Goal: Find specific page/section: Find specific page/section

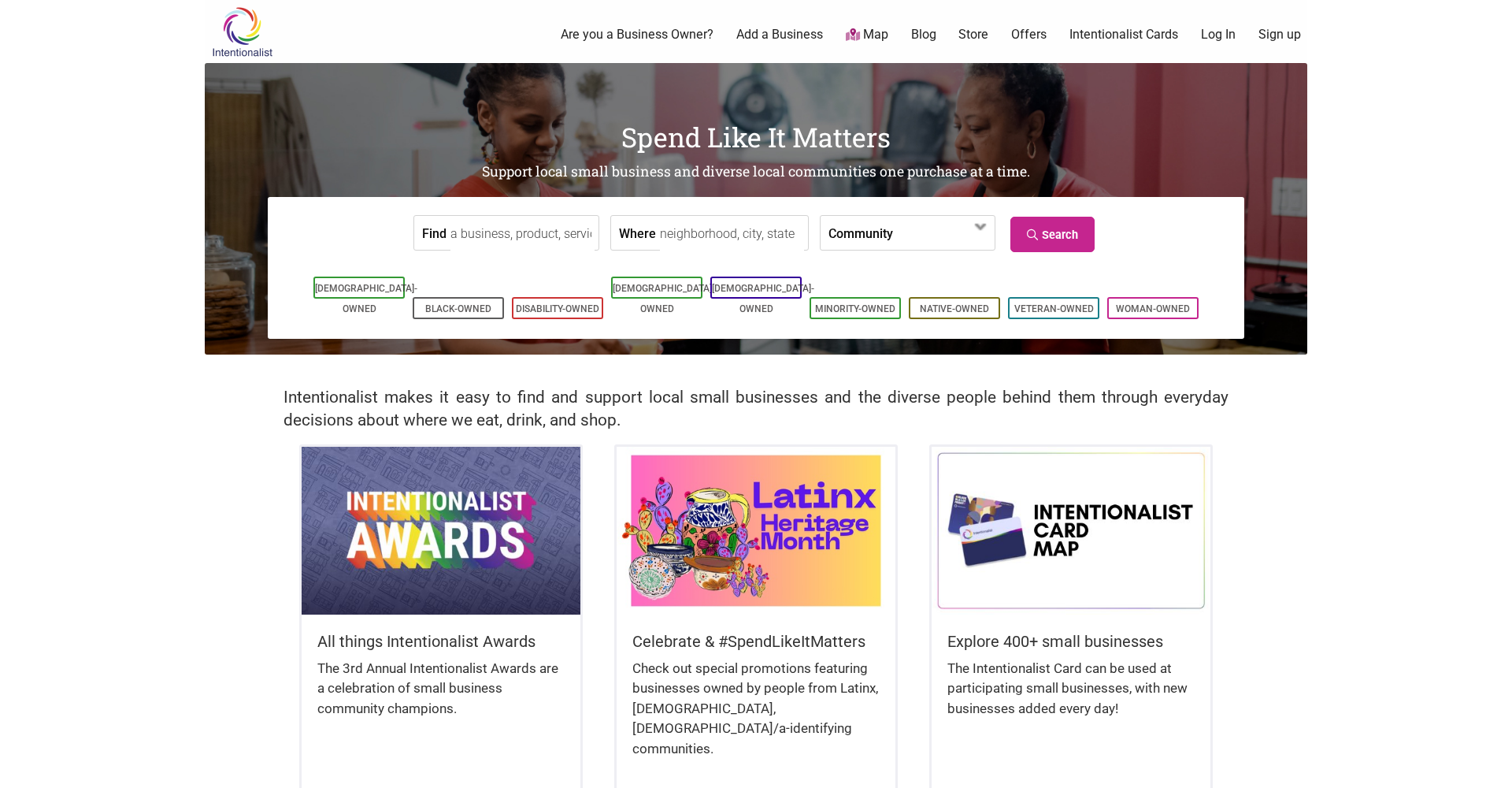
scroll to position [10, 0]
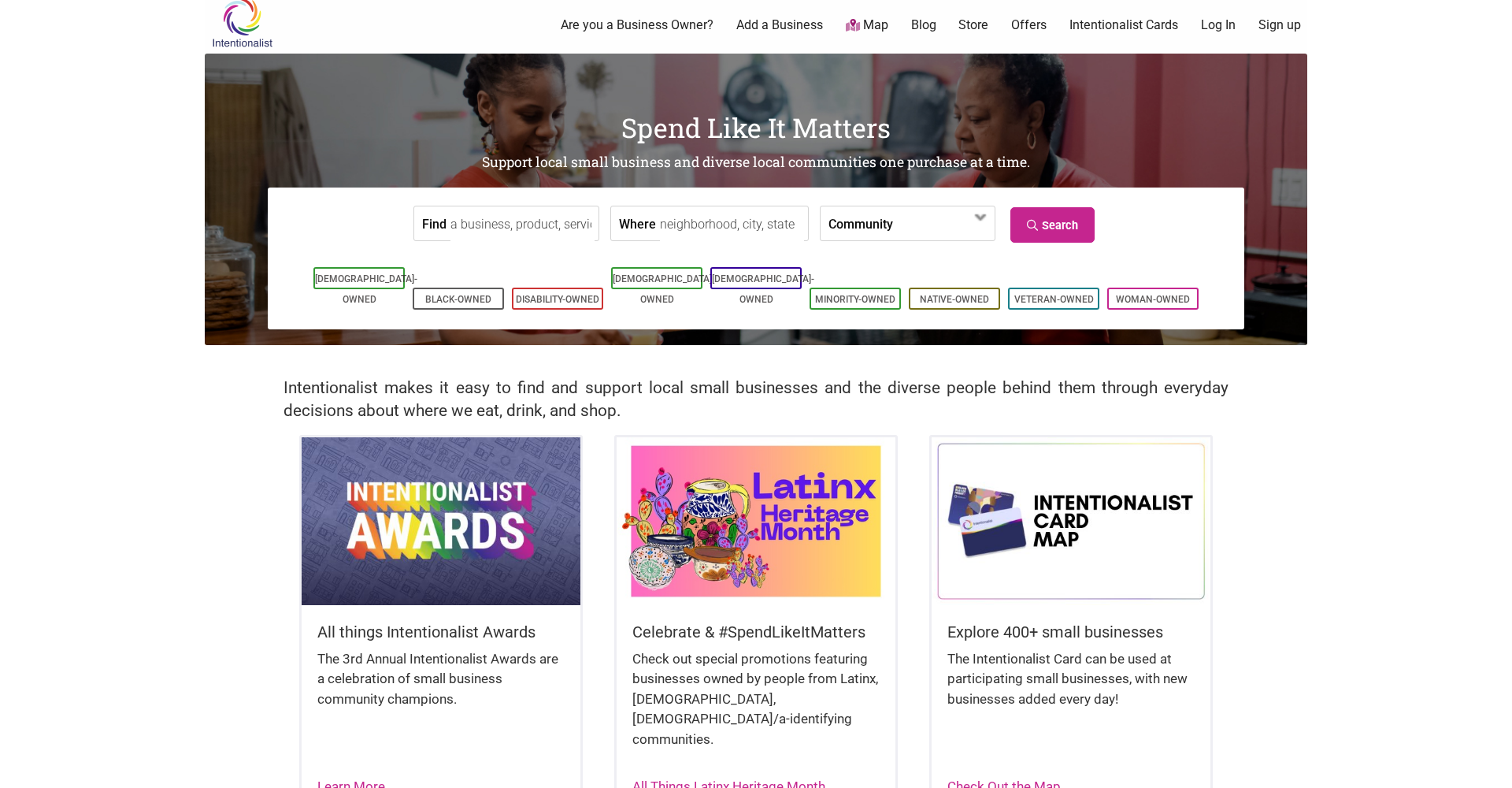
click at [504, 232] on input "Find" at bounding box center [523, 224] width 144 height 35
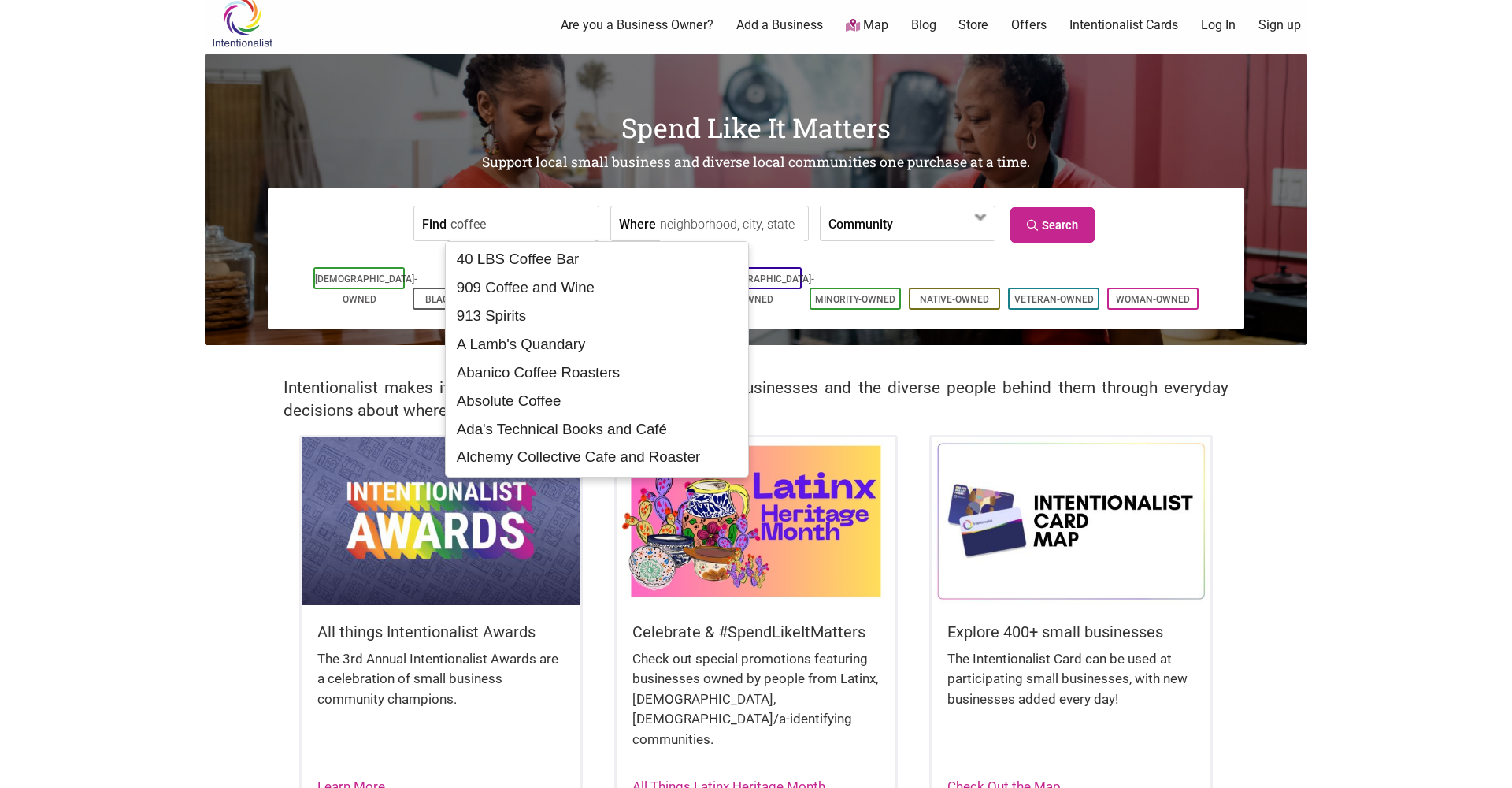
type input "coffee"
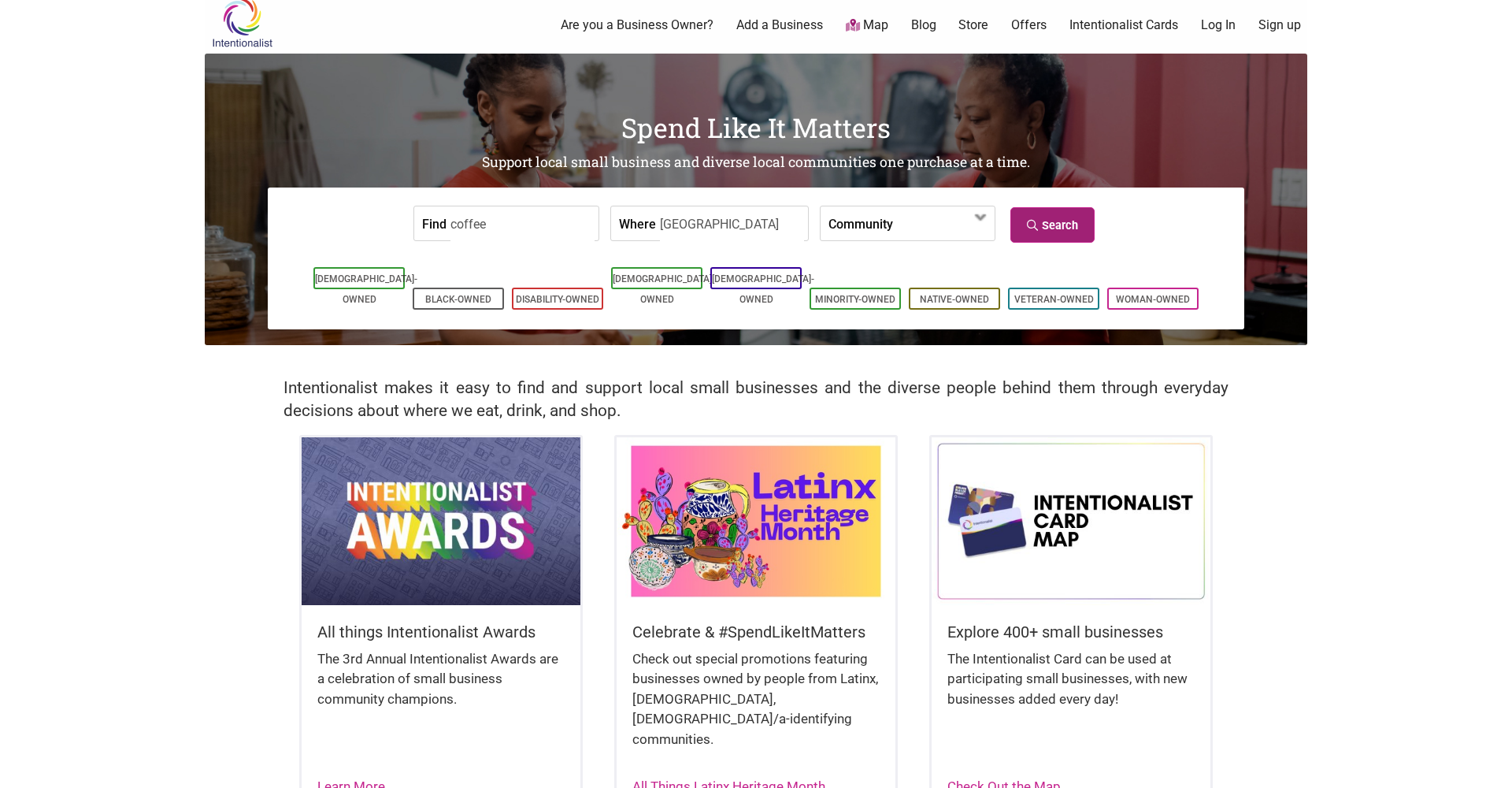
type input "[GEOGRAPHIC_DATA]"
click at [1018, 229] on link "Search" at bounding box center [1052, 225] width 85 height 35
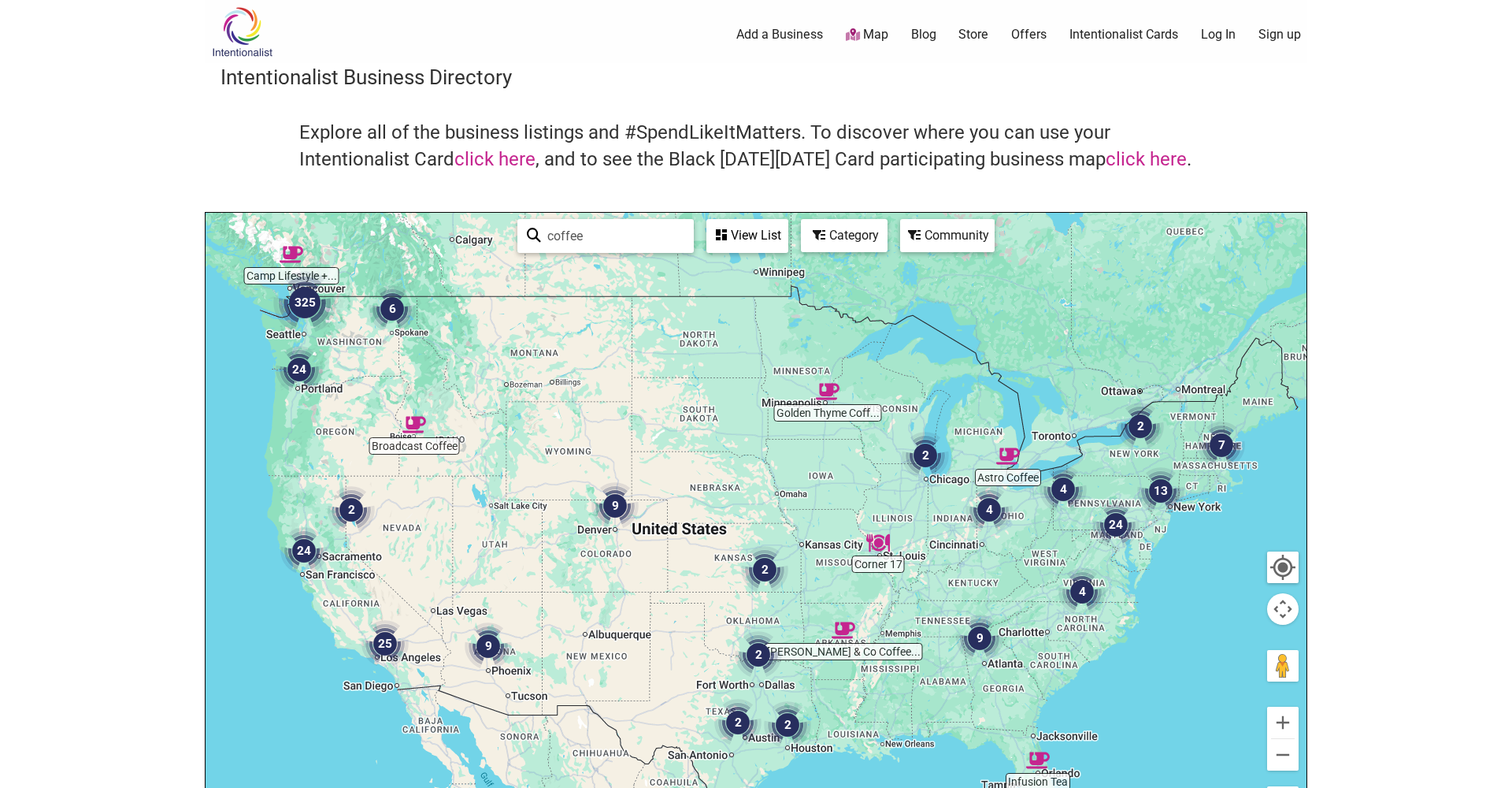
click at [298, 309] on img "325" at bounding box center [304, 303] width 63 height 63
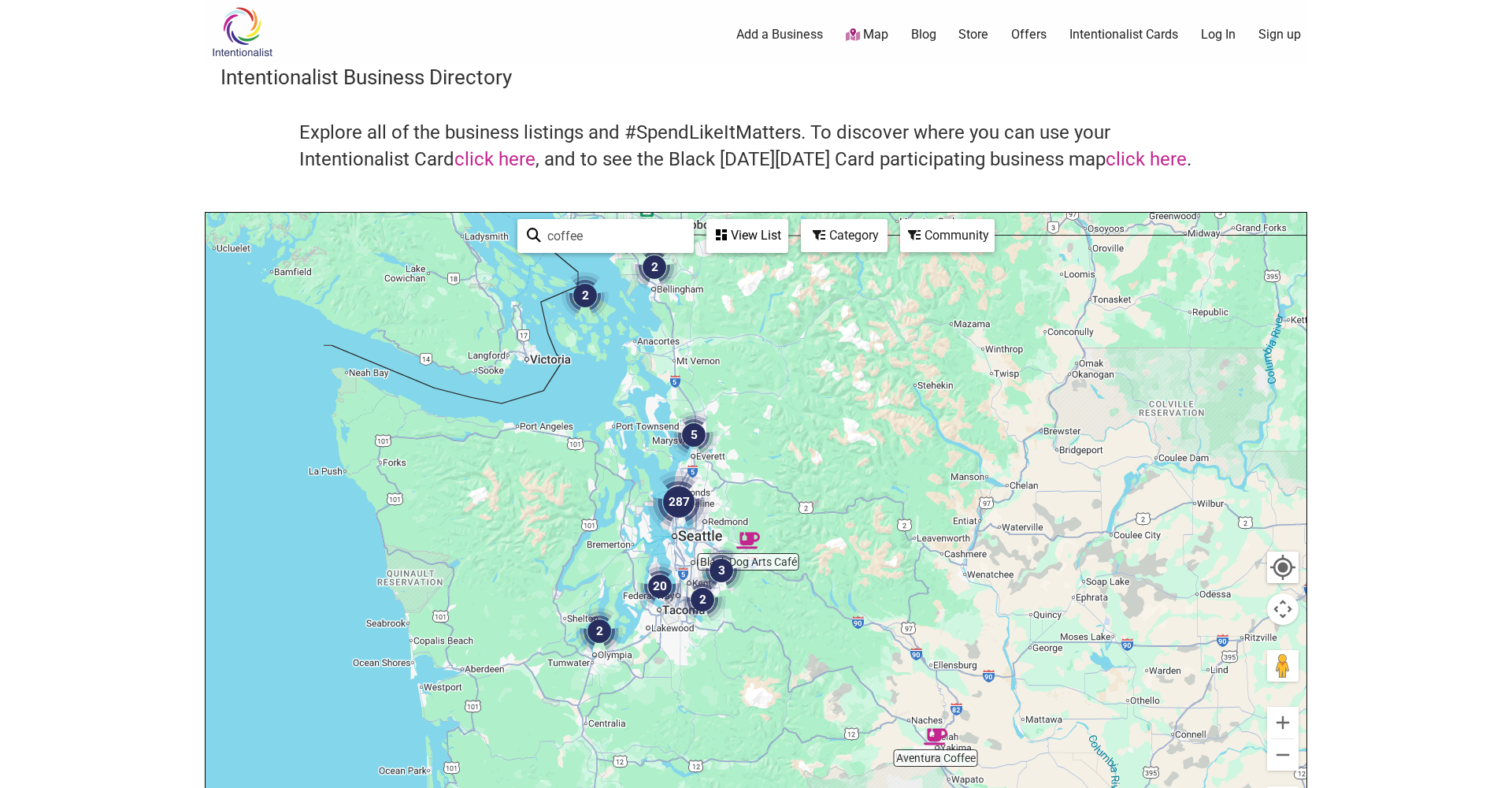
click at [674, 503] on img "287" at bounding box center [678, 501] width 63 height 63
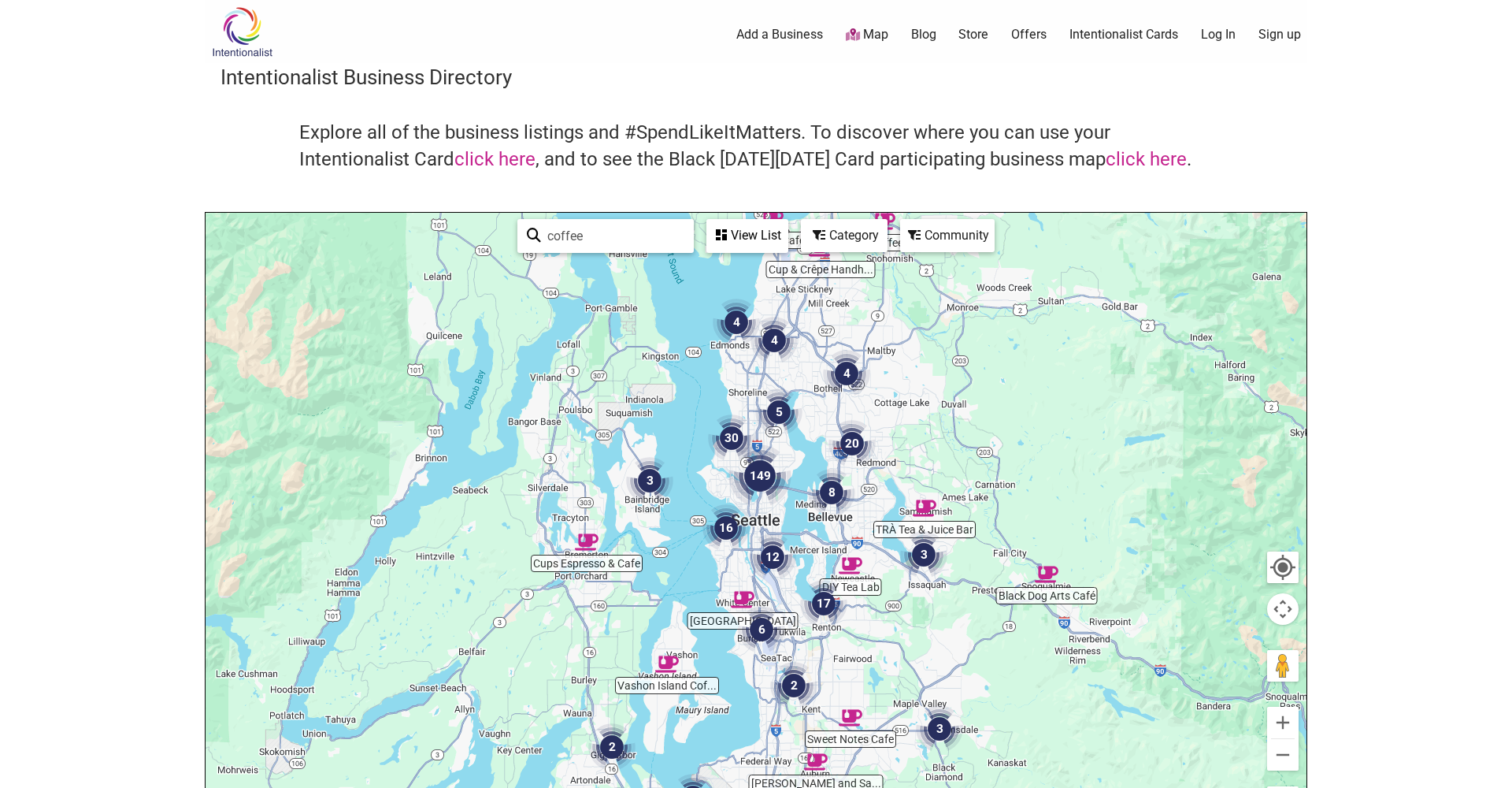
click at [763, 472] on img "149" at bounding box center [760, 476] width 63 height 63
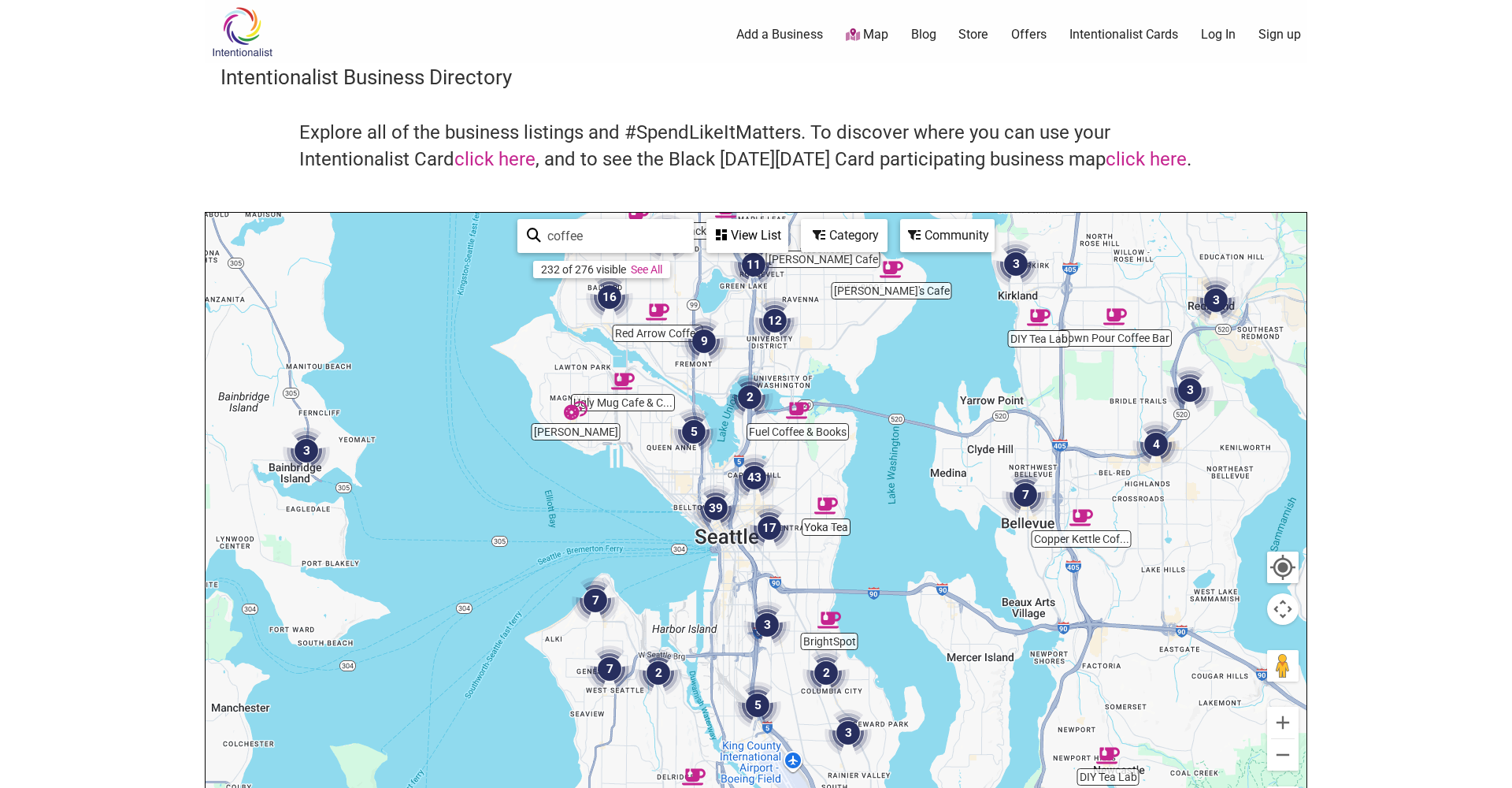
drag, startPoint x: 823, startPoint y: 463, endPoint x: 817, endPoint y: 432, distance: 31.6
click at [817, 432] on div "To navigate, press the arrow keys." at bounding box center [756, 519] width 1101 height 613
click at [752, 476] on img "43" at bounding box center [753, 477] width 47 height 47
